Goal: Find contact information: Find contact information

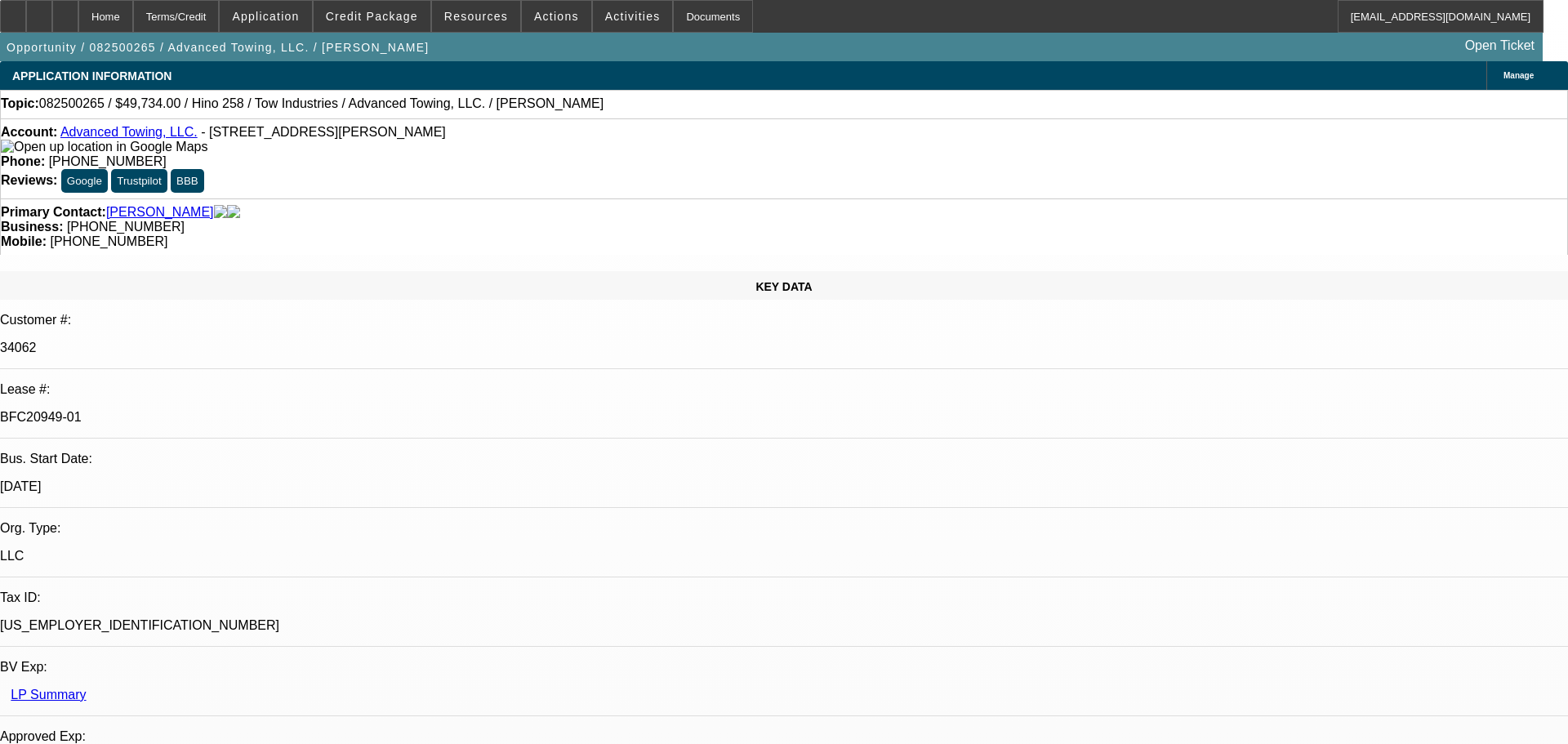
select select "0.1"
select select "2"
select select "0.1"
select select "4"
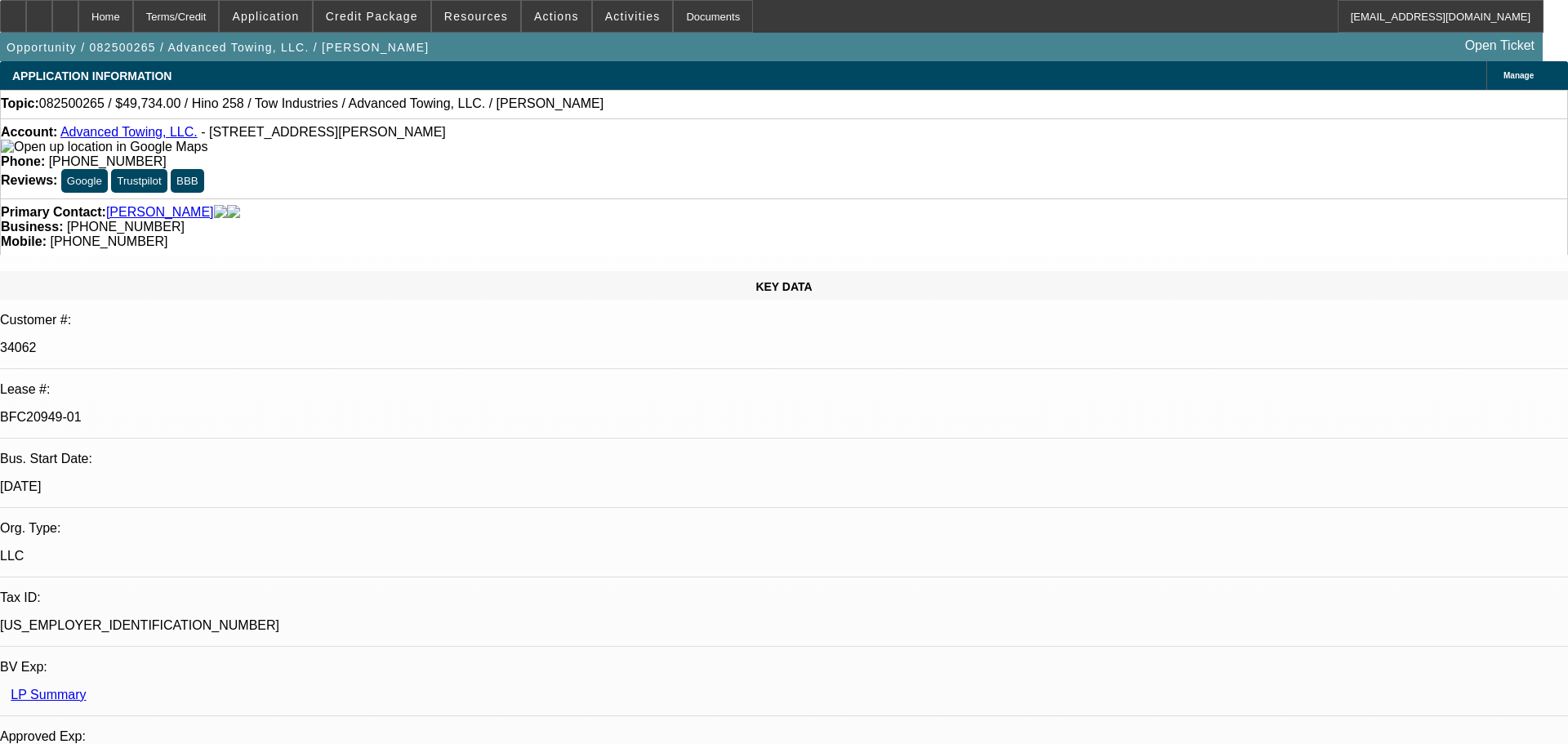
select select "0.1"
select select "2"
select select "0.1"
select select "4"
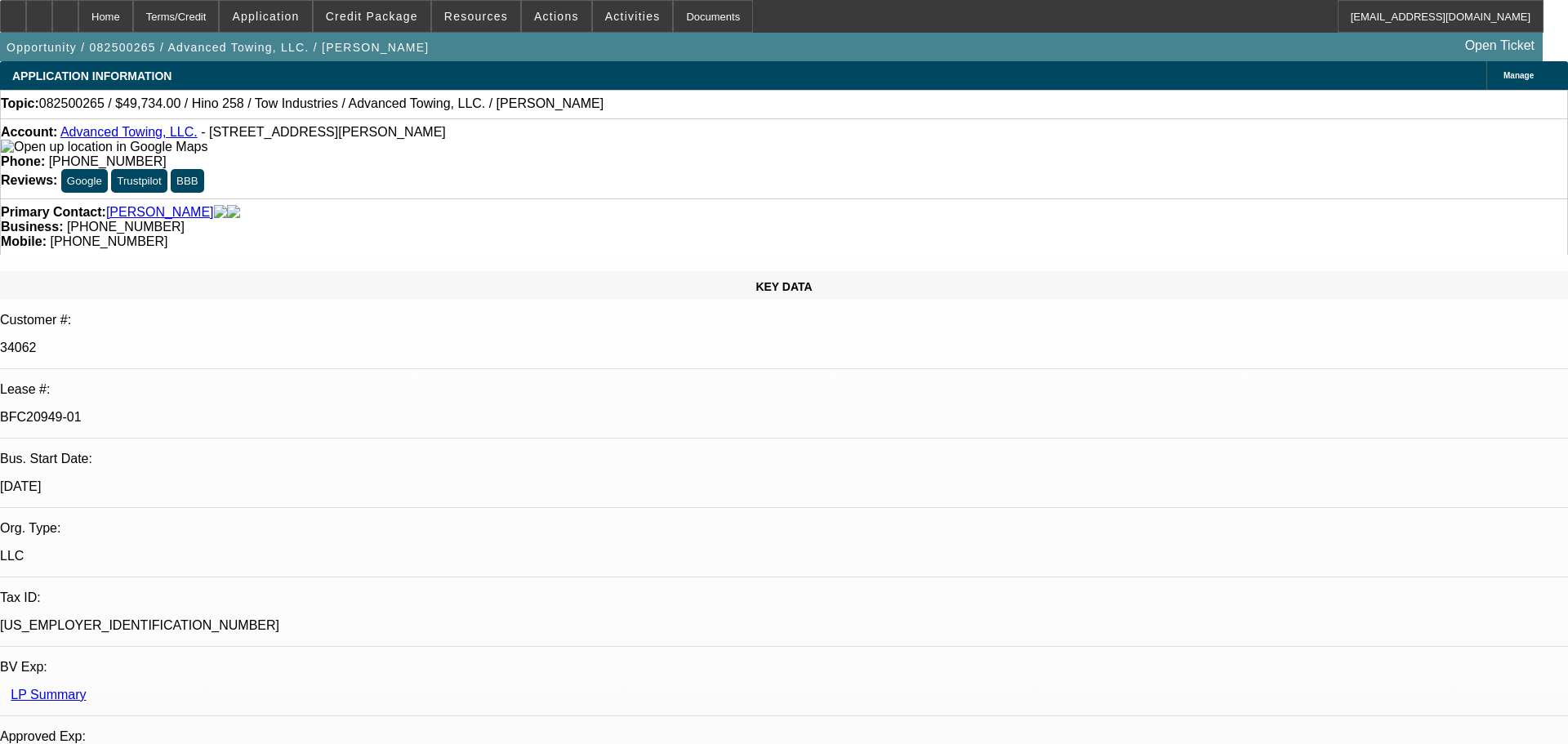
select select "0.1"
select select "2"
select select "0.1"
select select "4"
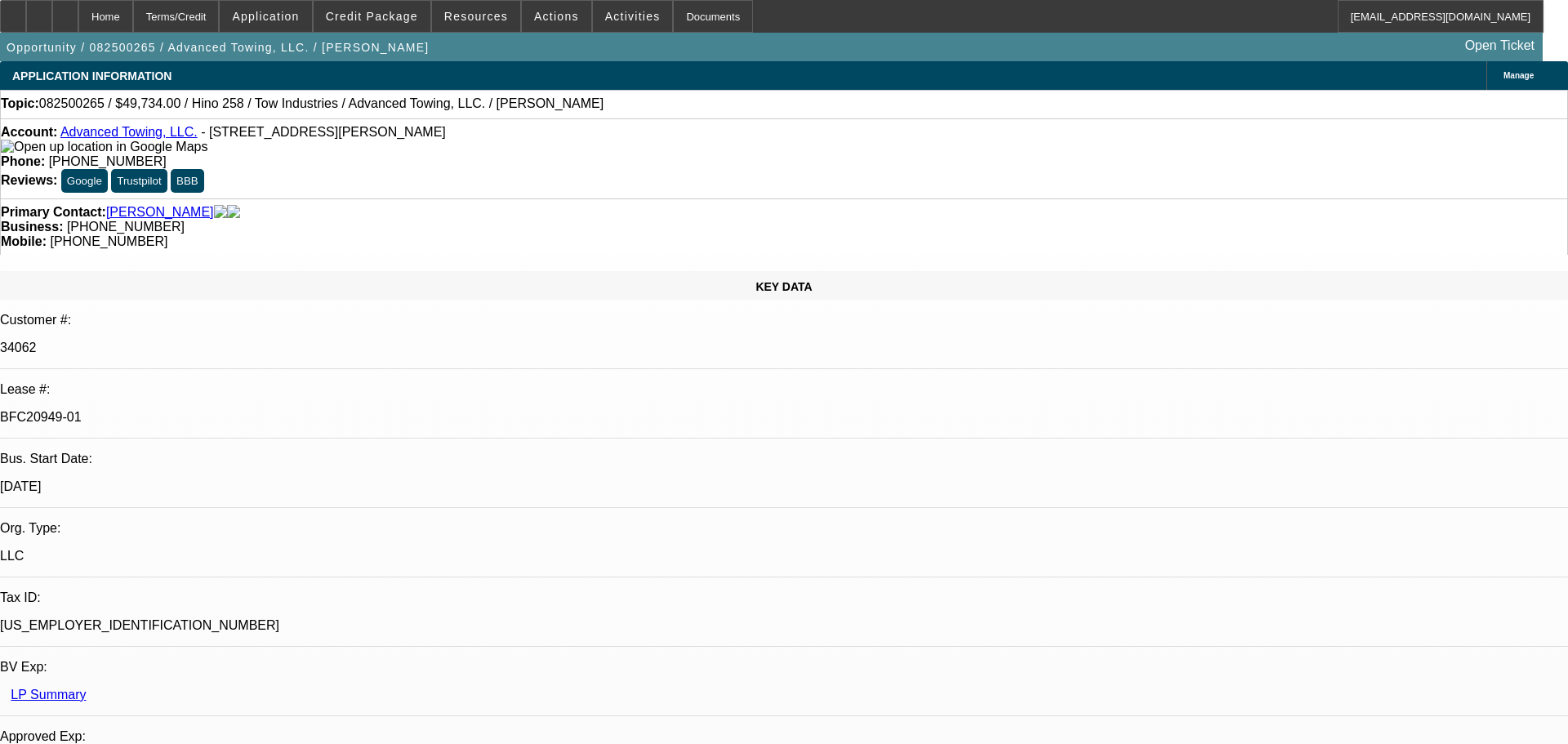
select select "2"
select select "0.1"
select select "4"
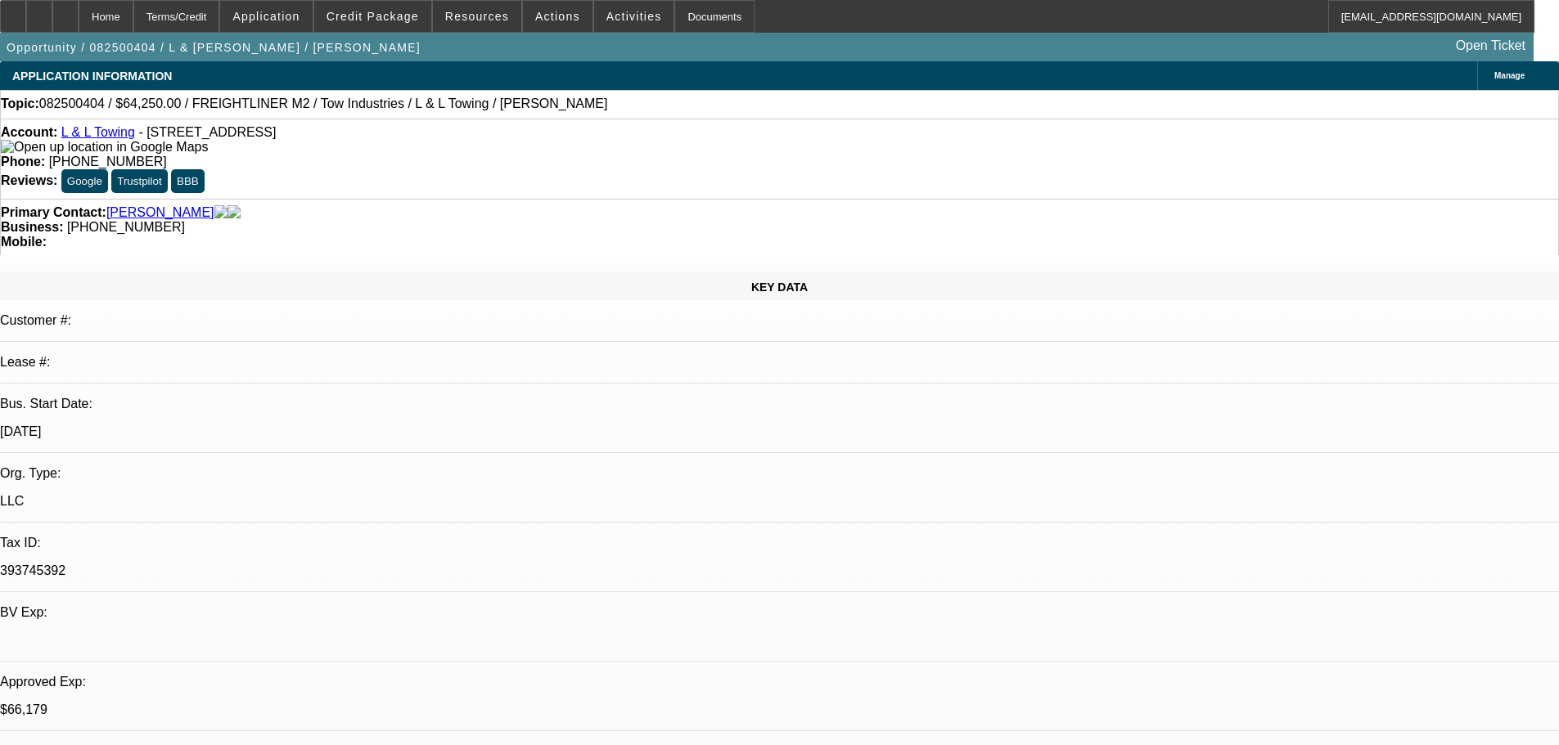
select select "0"
select select "2"
select select "0.1"
select select "4"
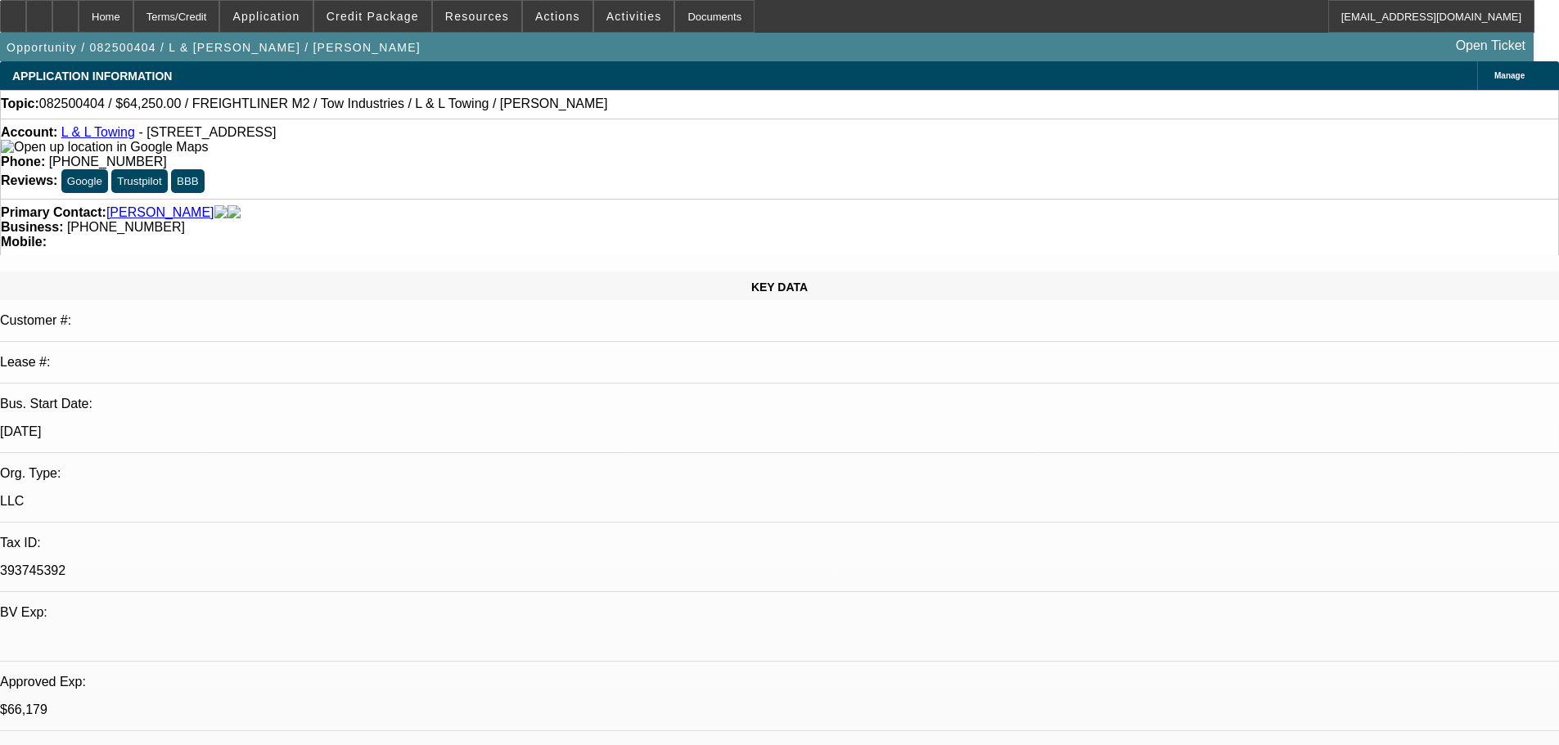
select select "0"
select select "2"
select select "0.1"
select select "4"
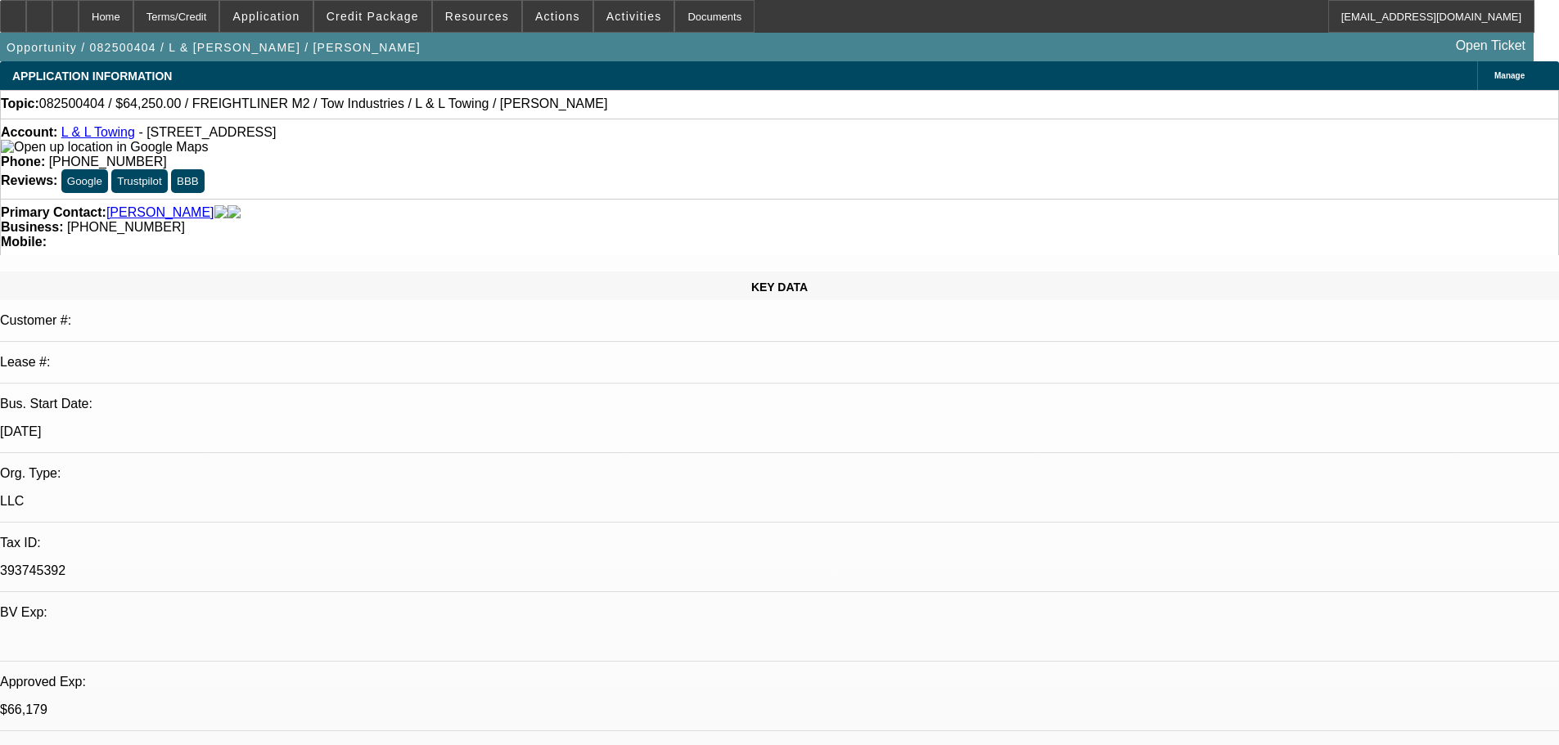
select select "0"
select select "2"
select select "0.1"
select select "4"
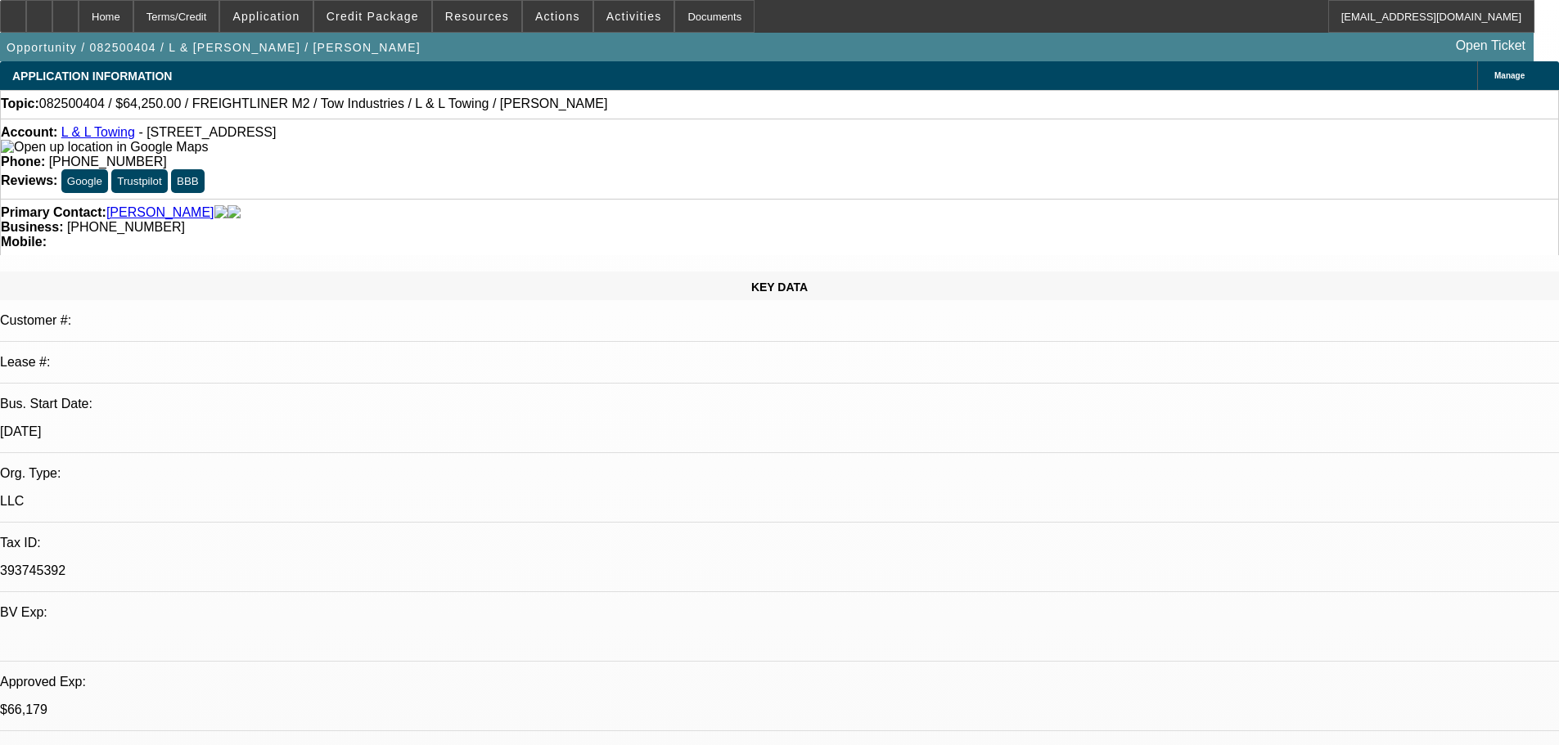
select select "0"
select select "2"
select select "0.1"
select select "4"
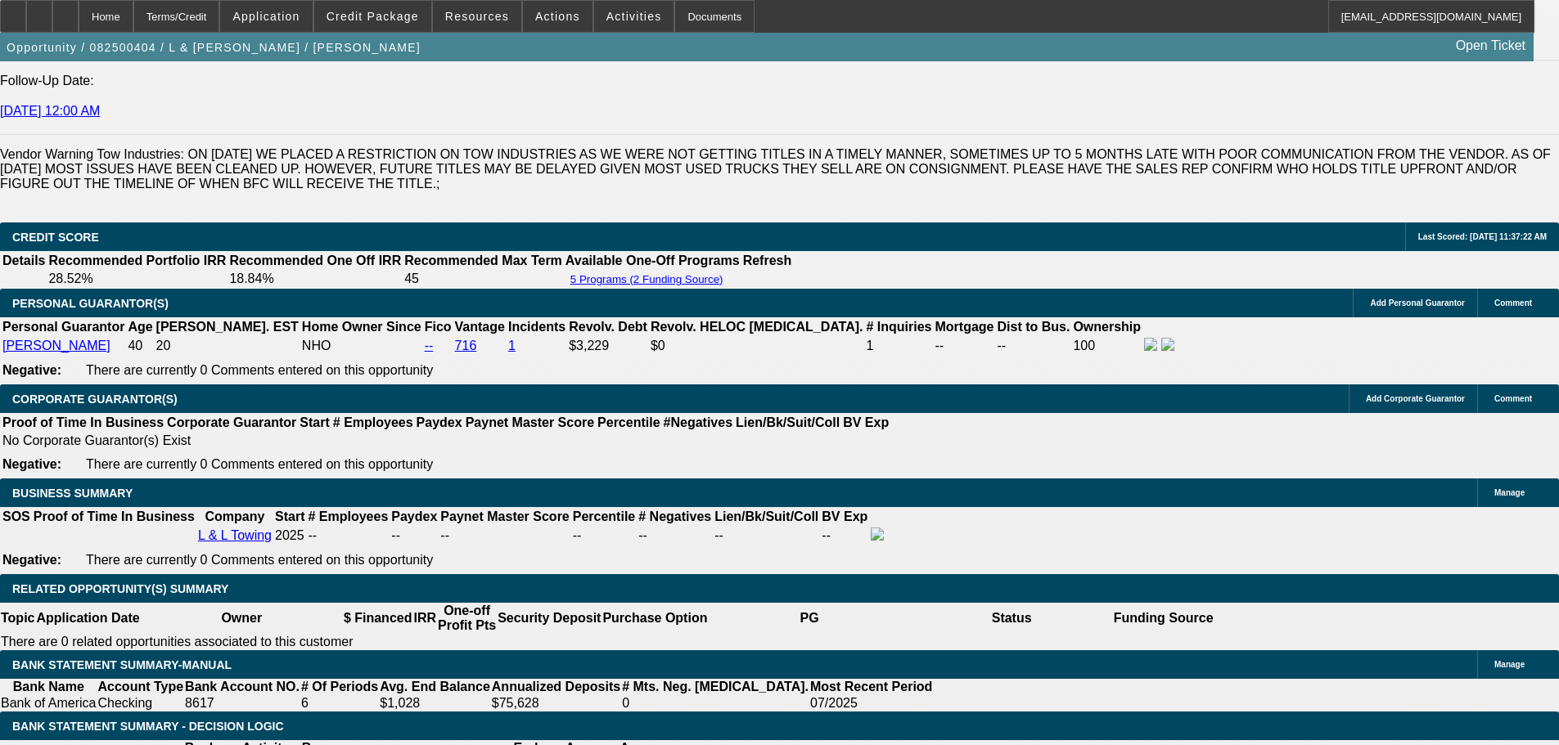
scroll to position [2172, 0]
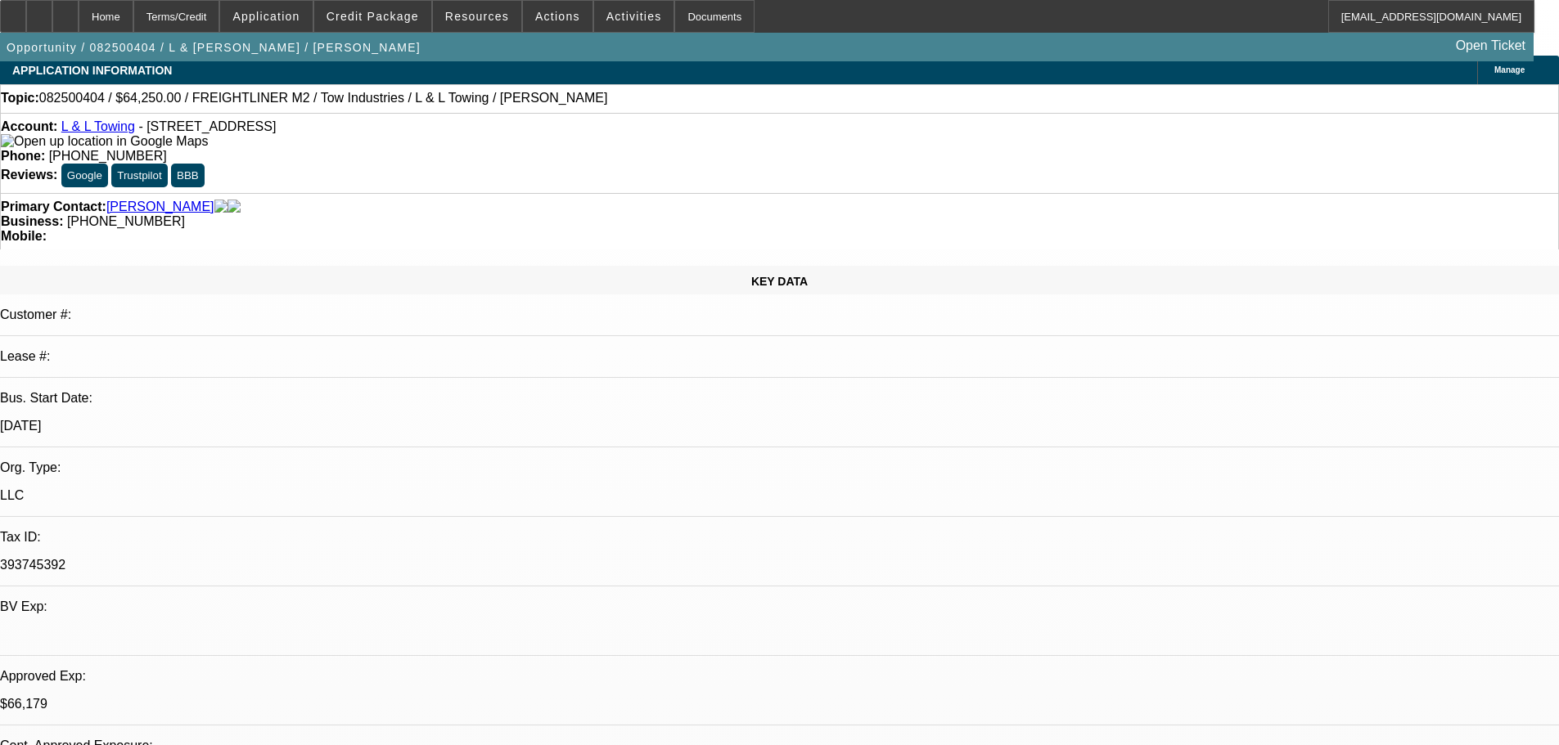
scroll to position [0, 0]
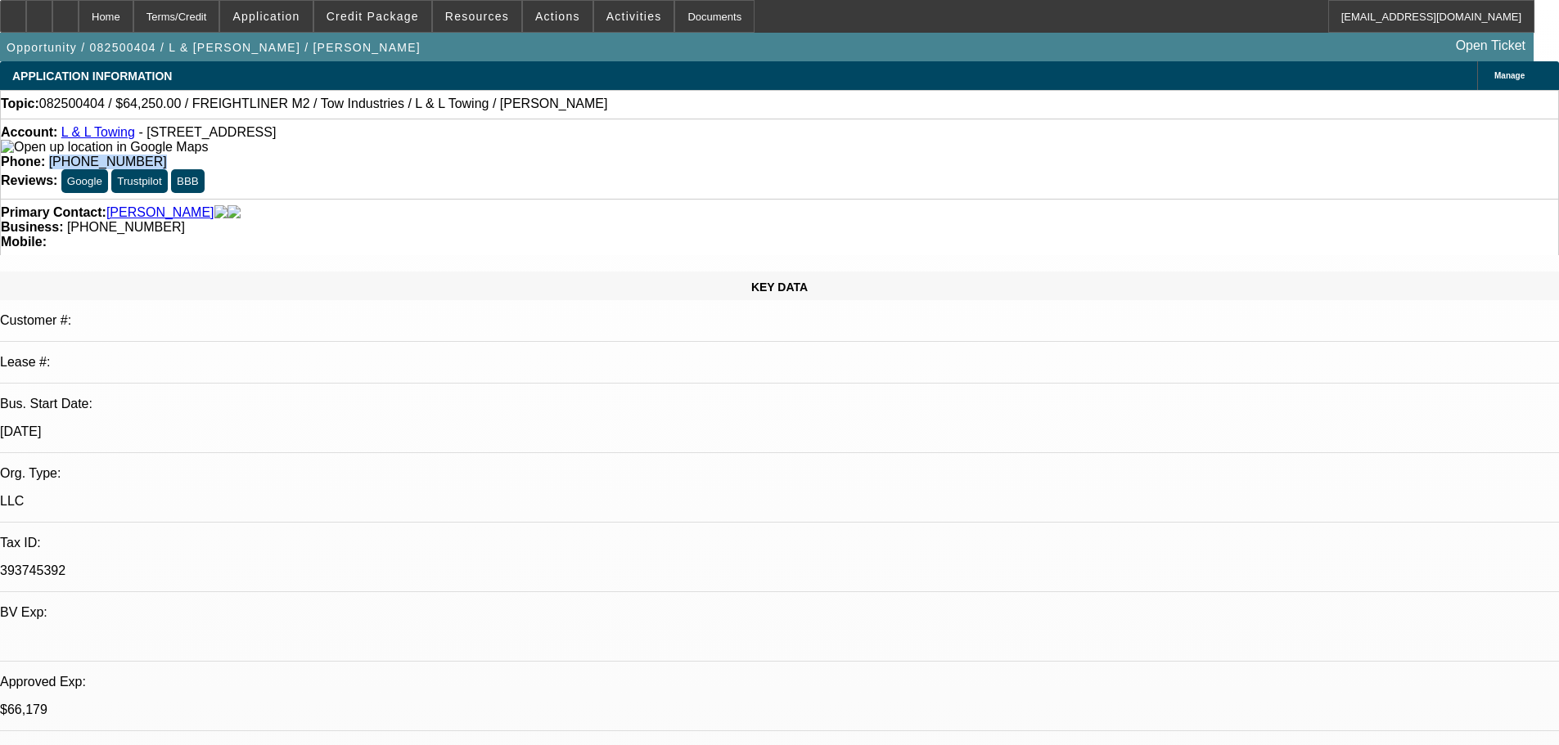
drag, startPoint x: 646, startPoint y: 136, endPoint x: 570, endPoint y: 138, distance: 76.1
click at [570, 155] on div "Phone: (323) 807-5648" at bounding box center [779, 162] width 1557 height 15
copy span "(323) 807-5648"
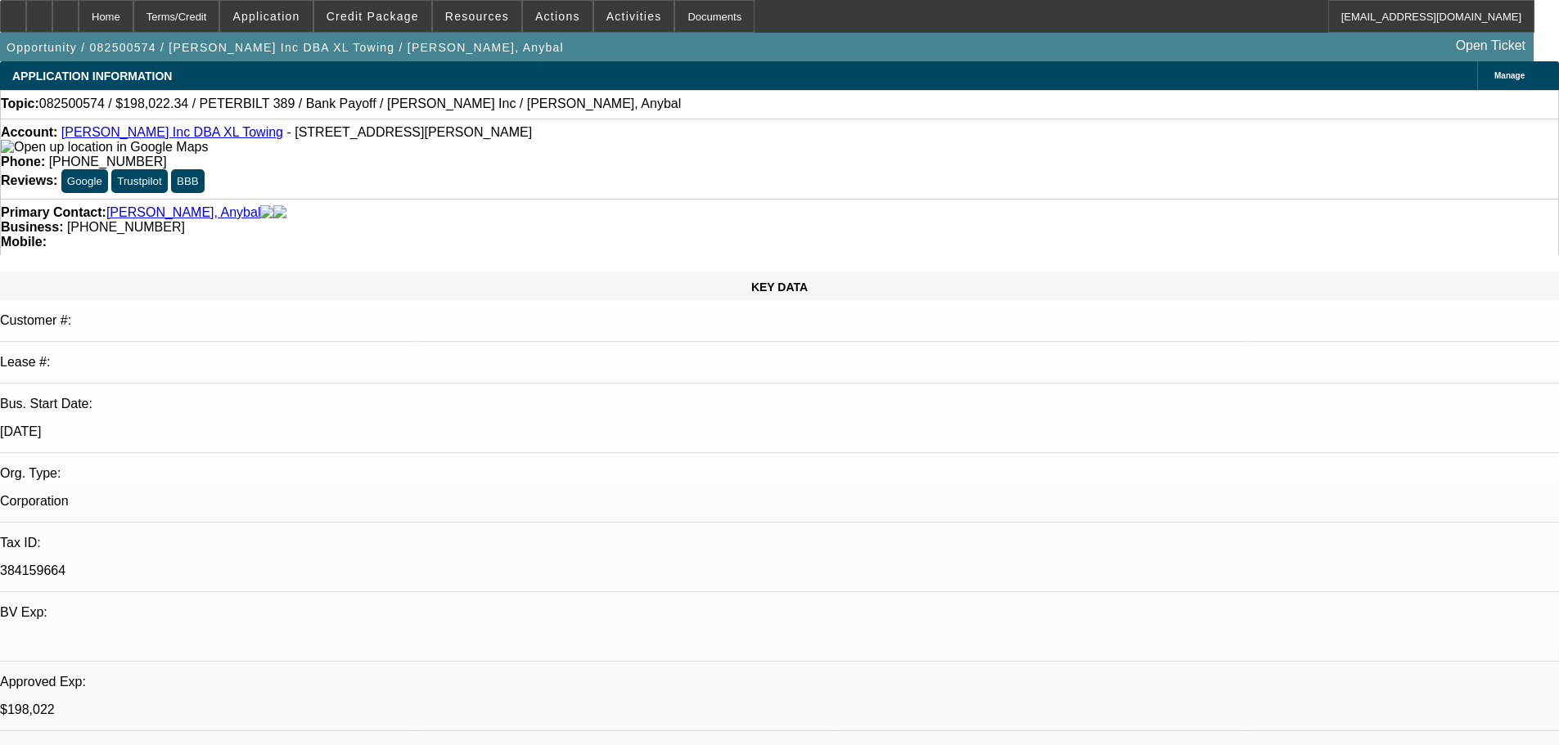
select select "0"
select select "2"
select select "0.15"
select select "16"
select select "0"
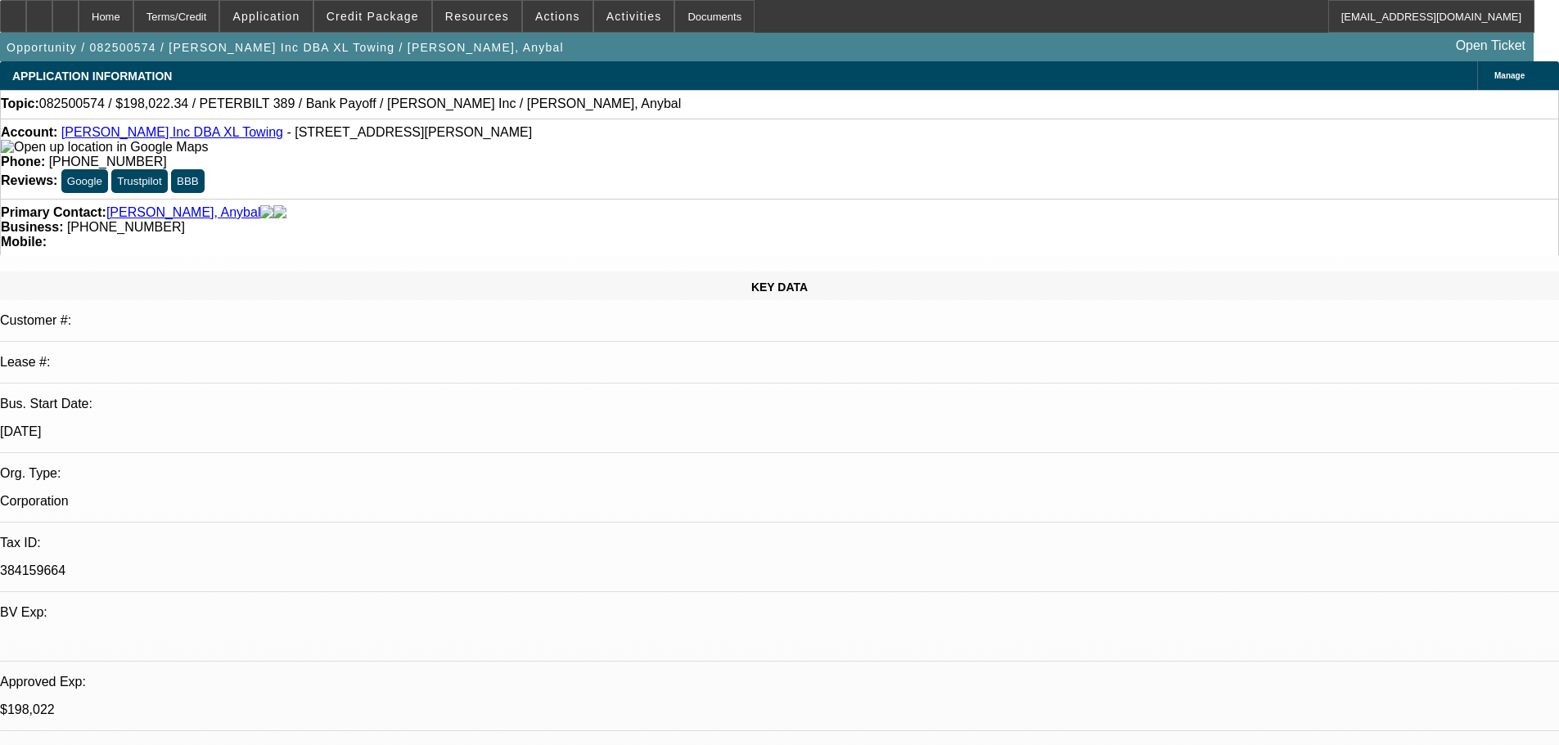
select select "2"
select select "0.15"
select select "16"
select select "0"
select select "2"
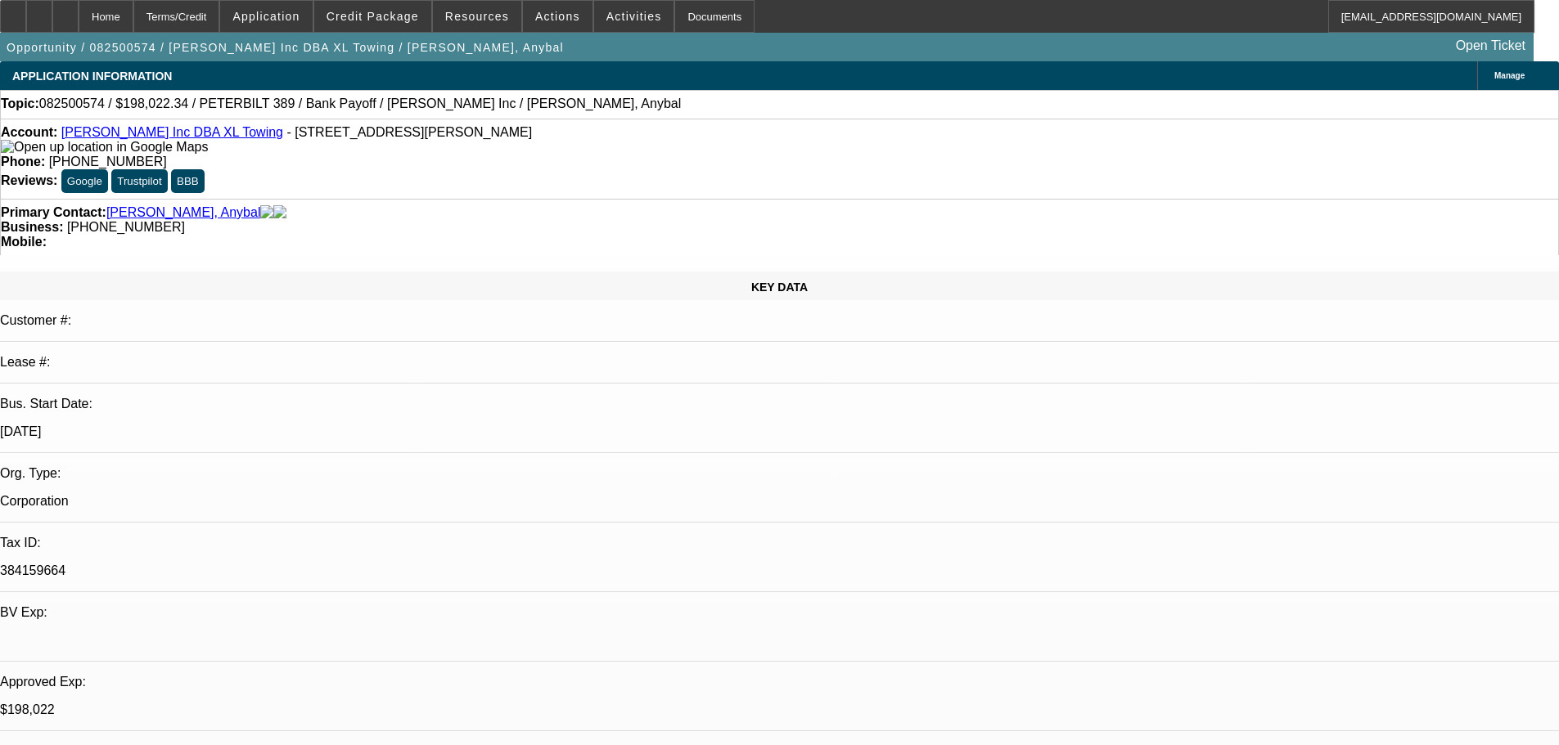
select select "0.15"
select select "4"
select select "0"
select select "2"
select select "0.15"
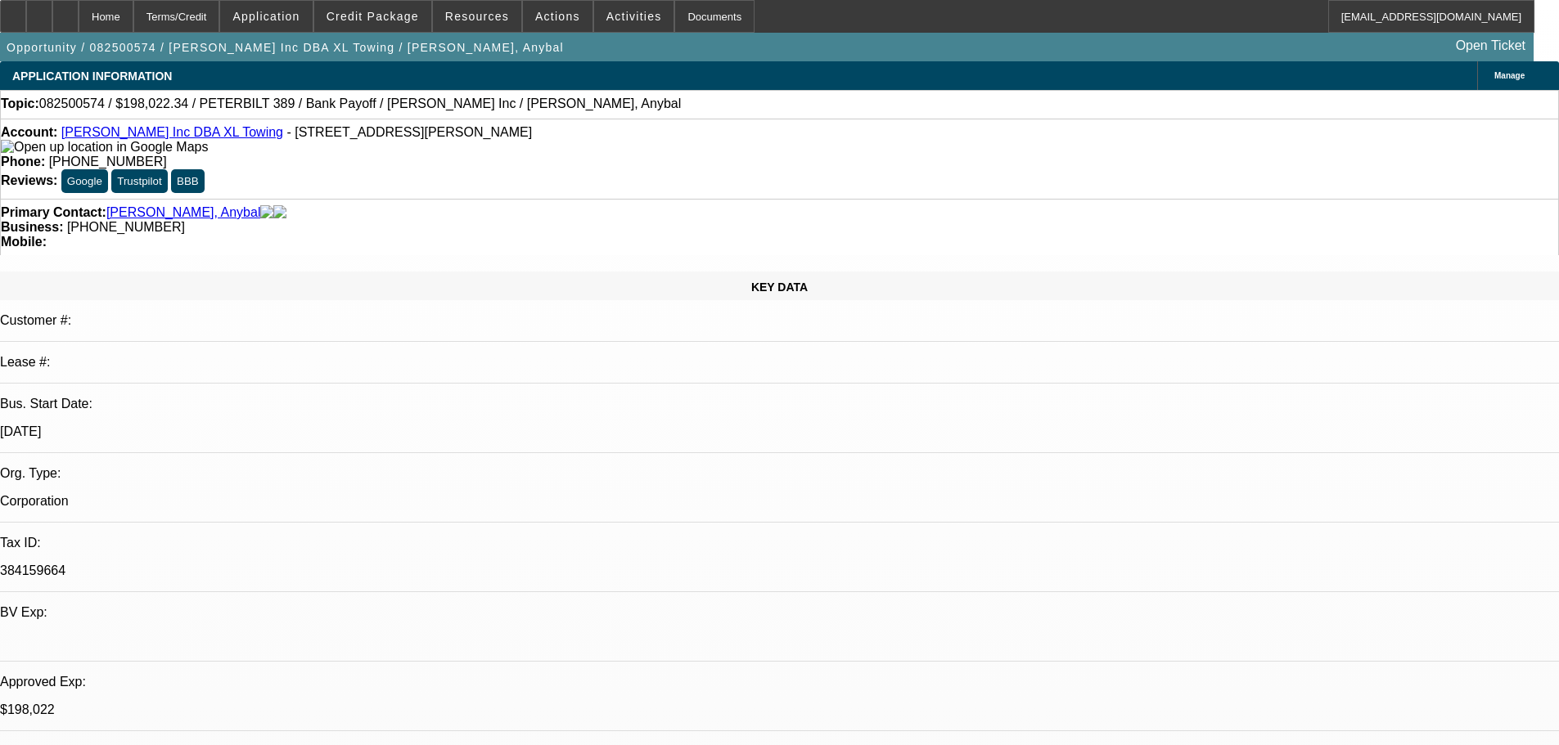
select select "4"
drag, startPoint x: 1208, startPoint y: 219, endPoint x: 1145, endPoint y: 219, distance: 63.0
copy b "909) 498-9595"
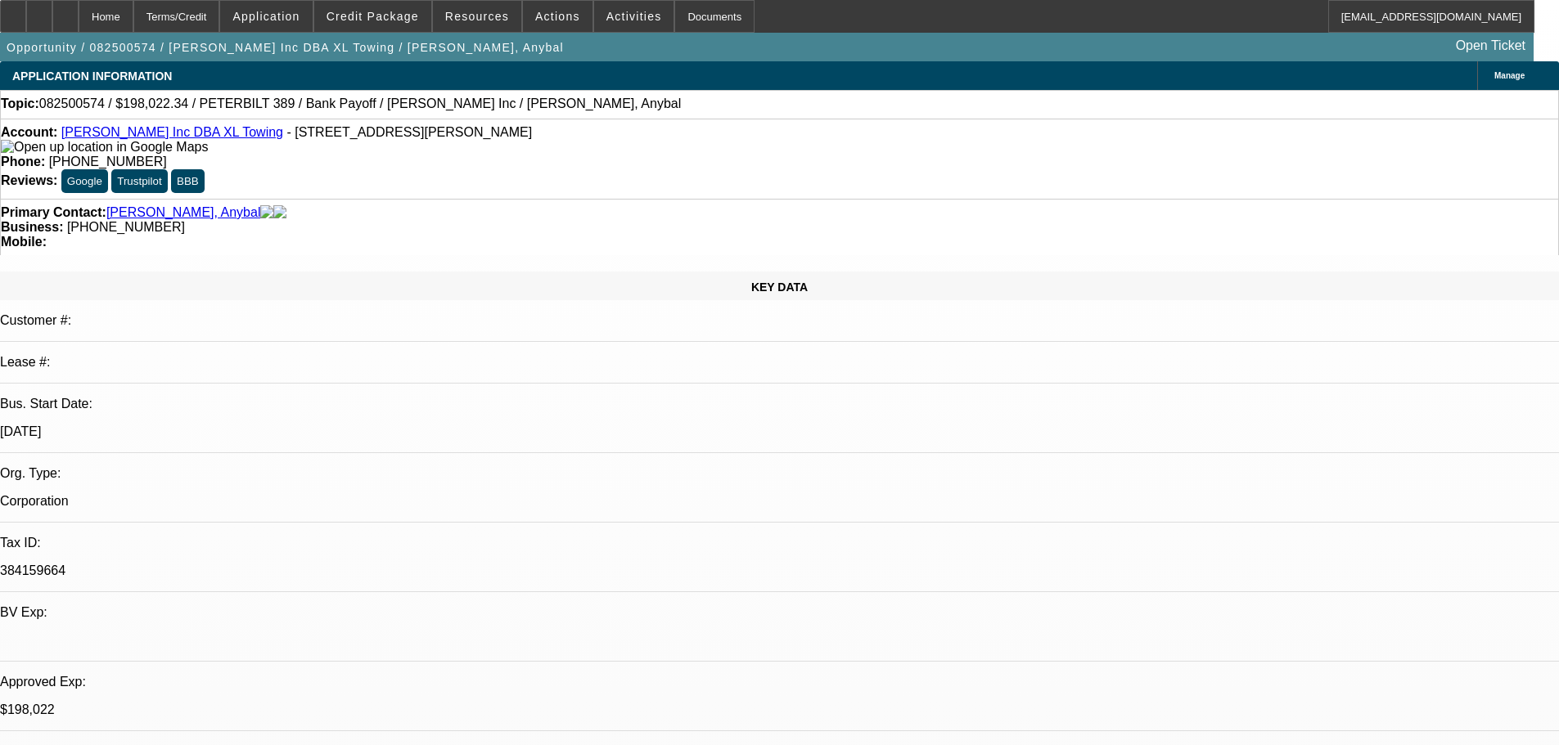
click at [164, 137] on link "Yepez Inc DBA XL Towing" at bounding box center [172, 132] width 222 height 14
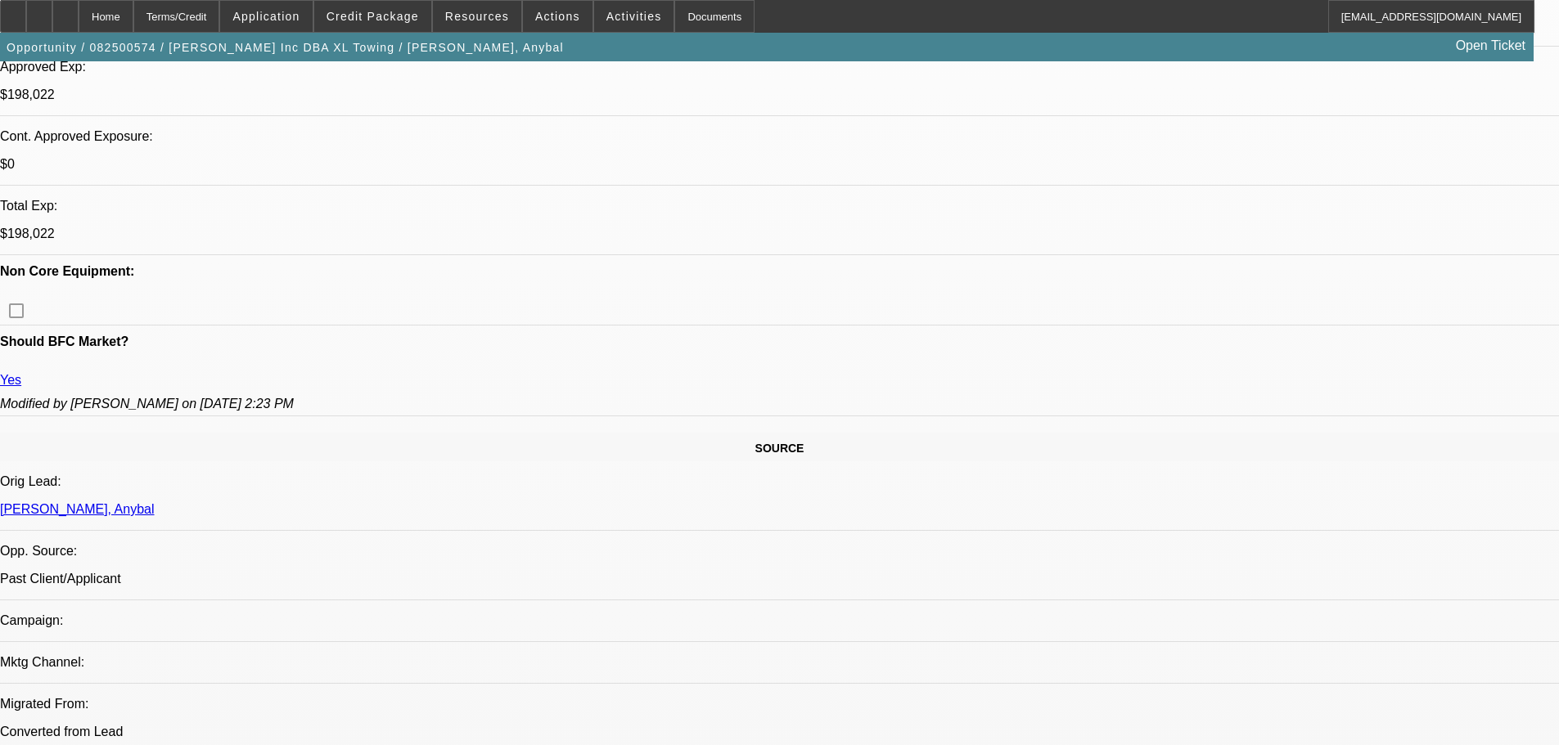
scroll to position [655, 0]
